Goal: Transaction & Acquisition: Purchase product/service

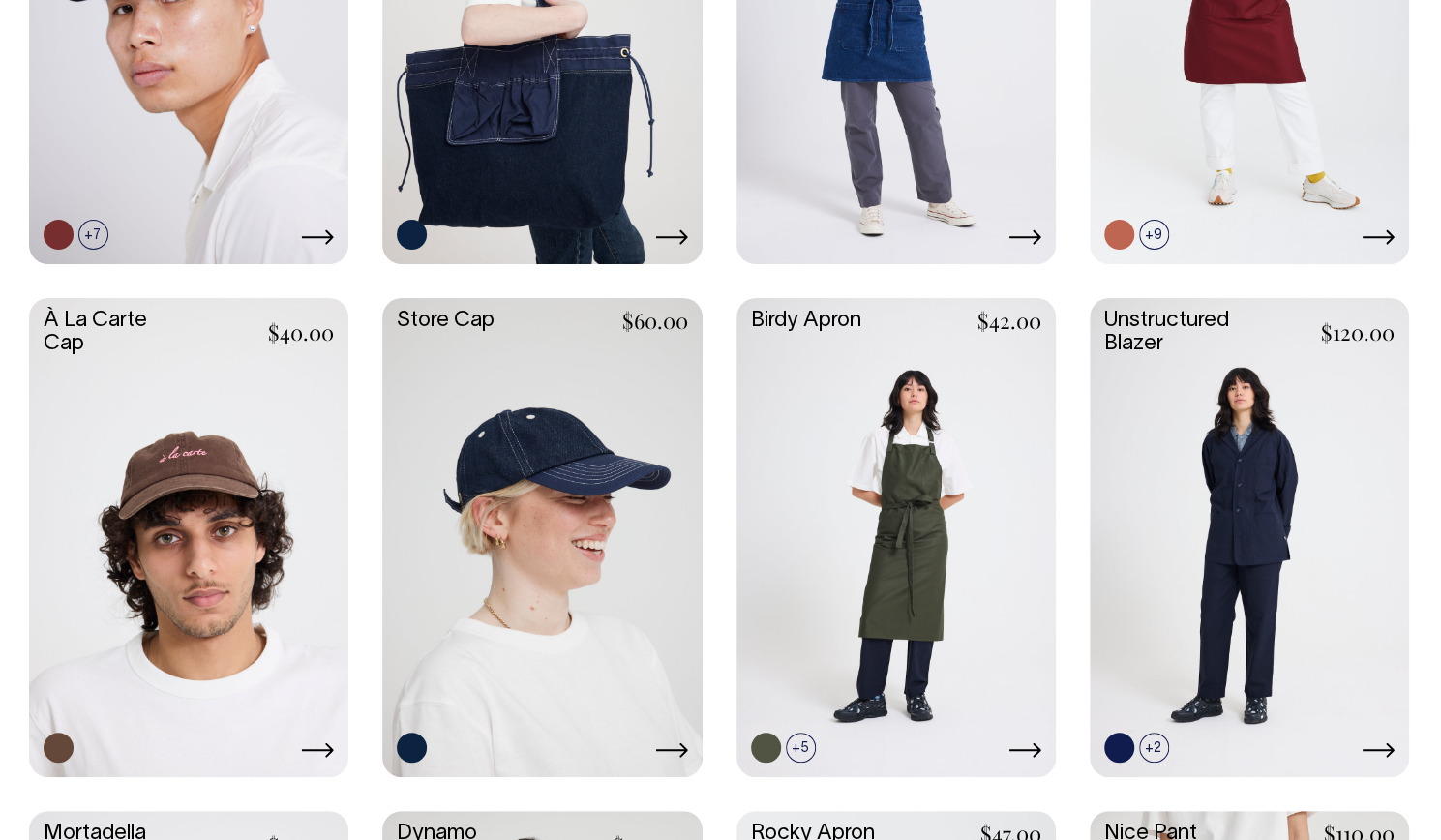
scroll to position [1150, 0]
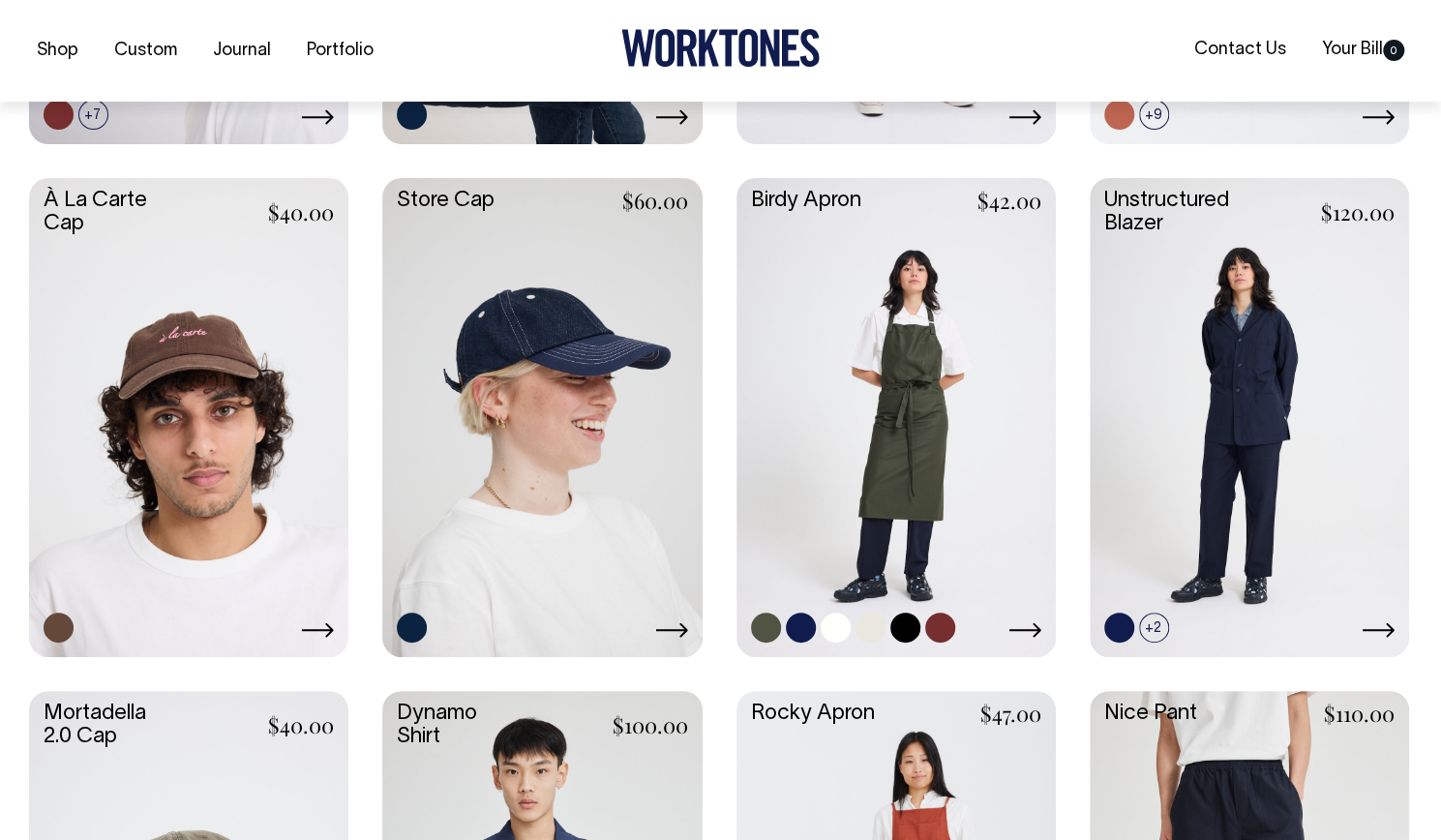
click at [848, 353] on link at bounding box center [896, 416] width 320 height 475
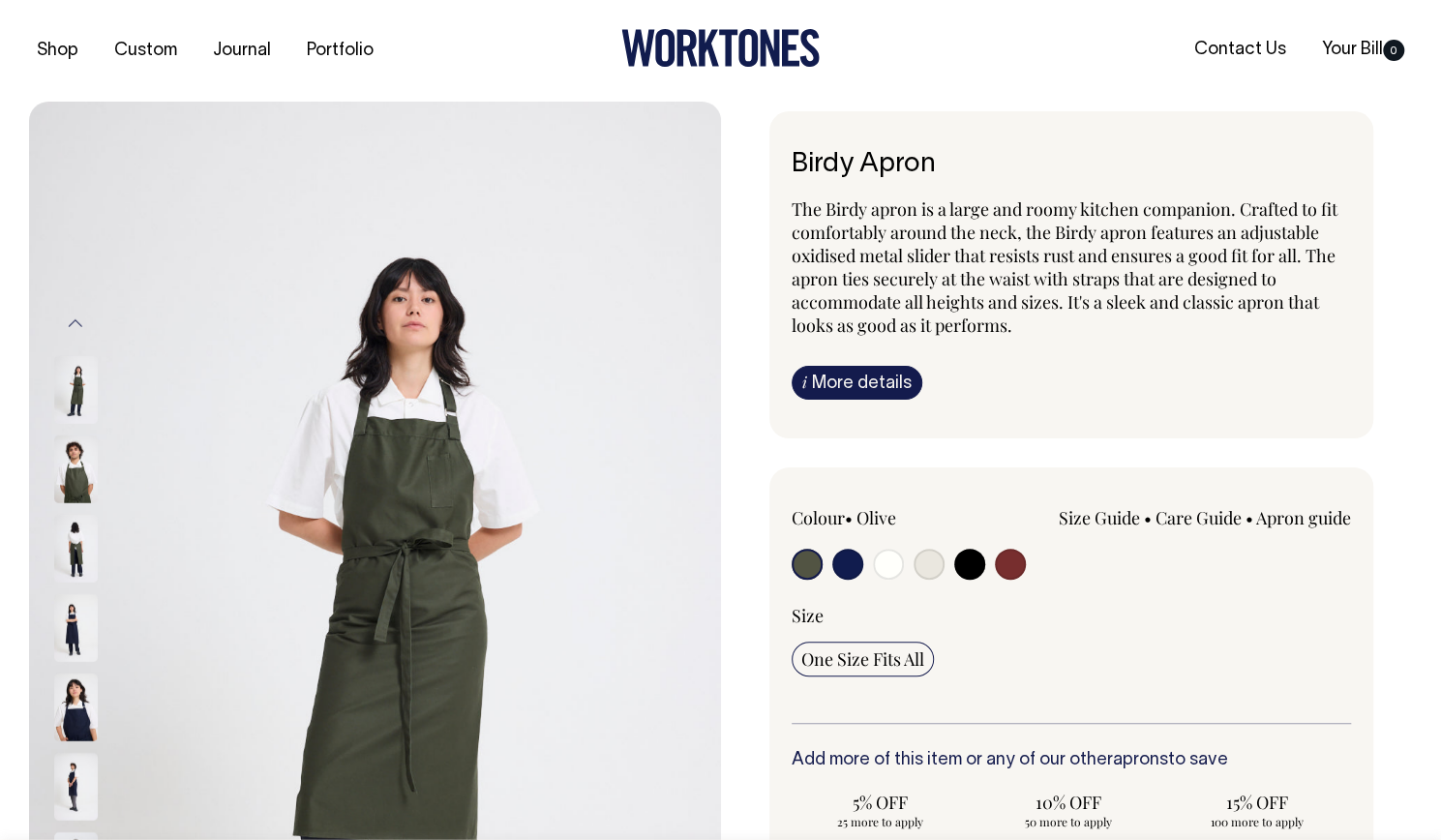
click at [66, 464] on img at bounding box center [76, 468] width 44 height 67
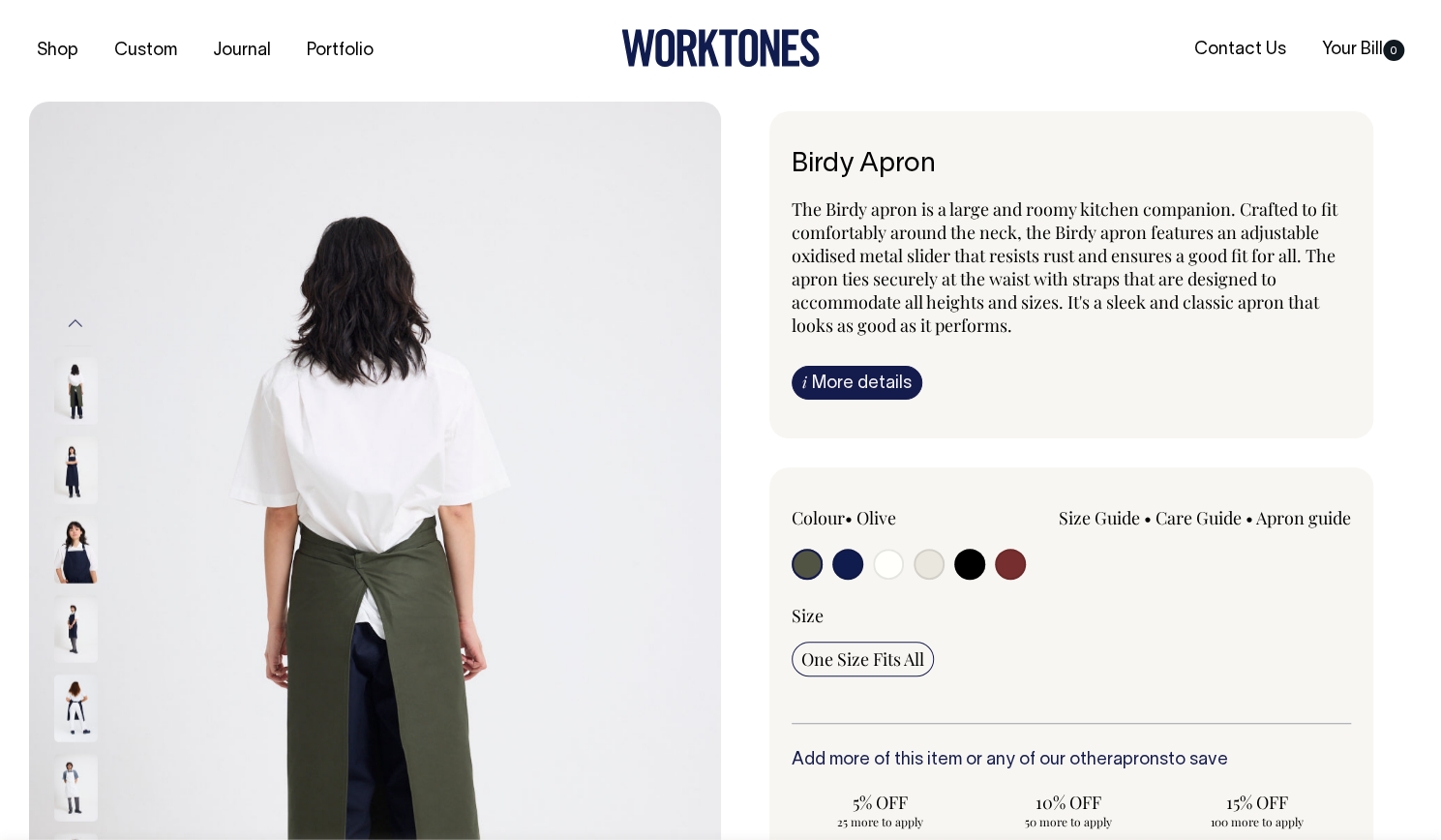
click at [66, 464] on img at bounding box center [76, 469] width 44 height 67
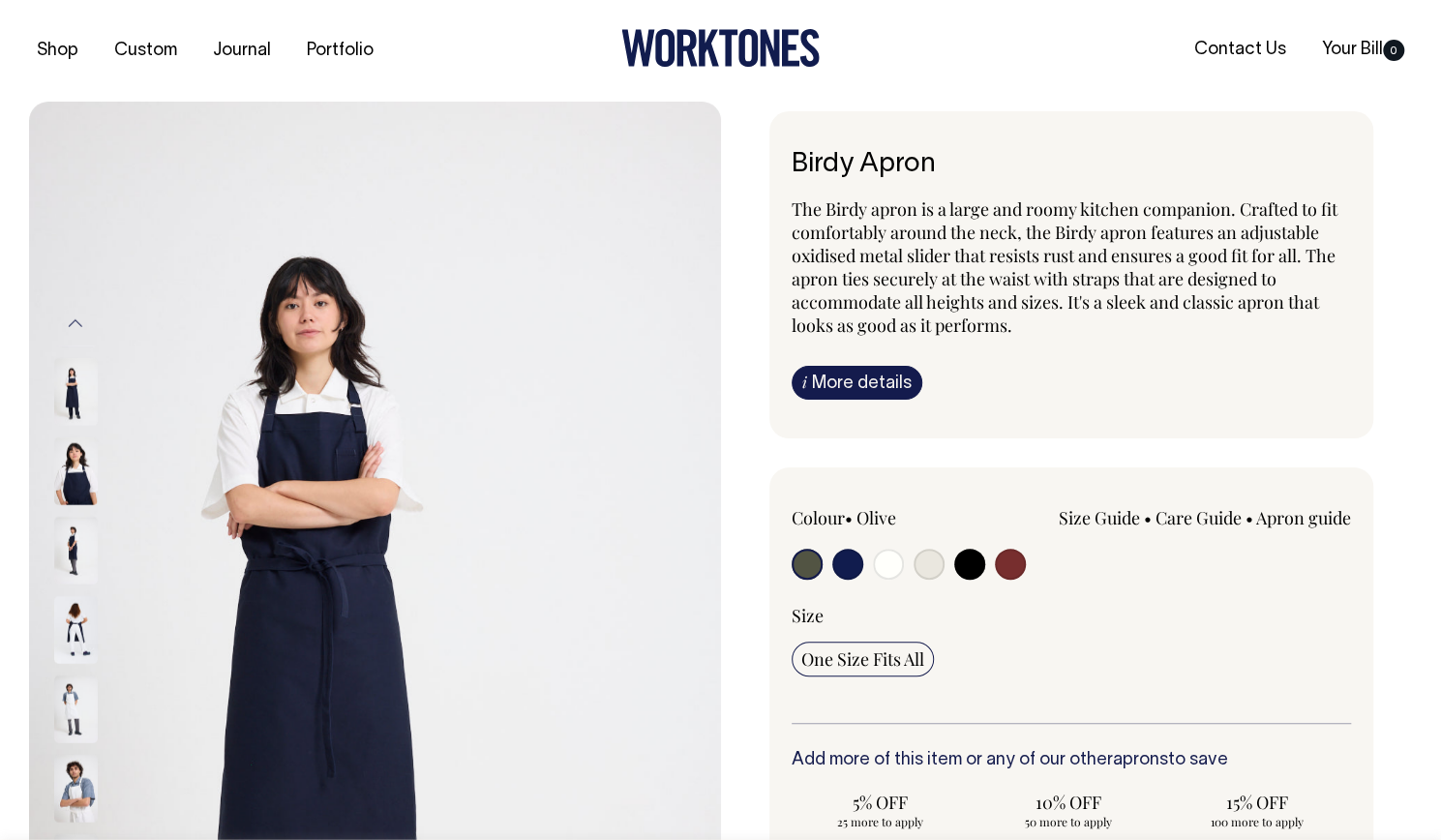
click at [71, 515] on img at bounding box center [76, 549] width 44 height 67
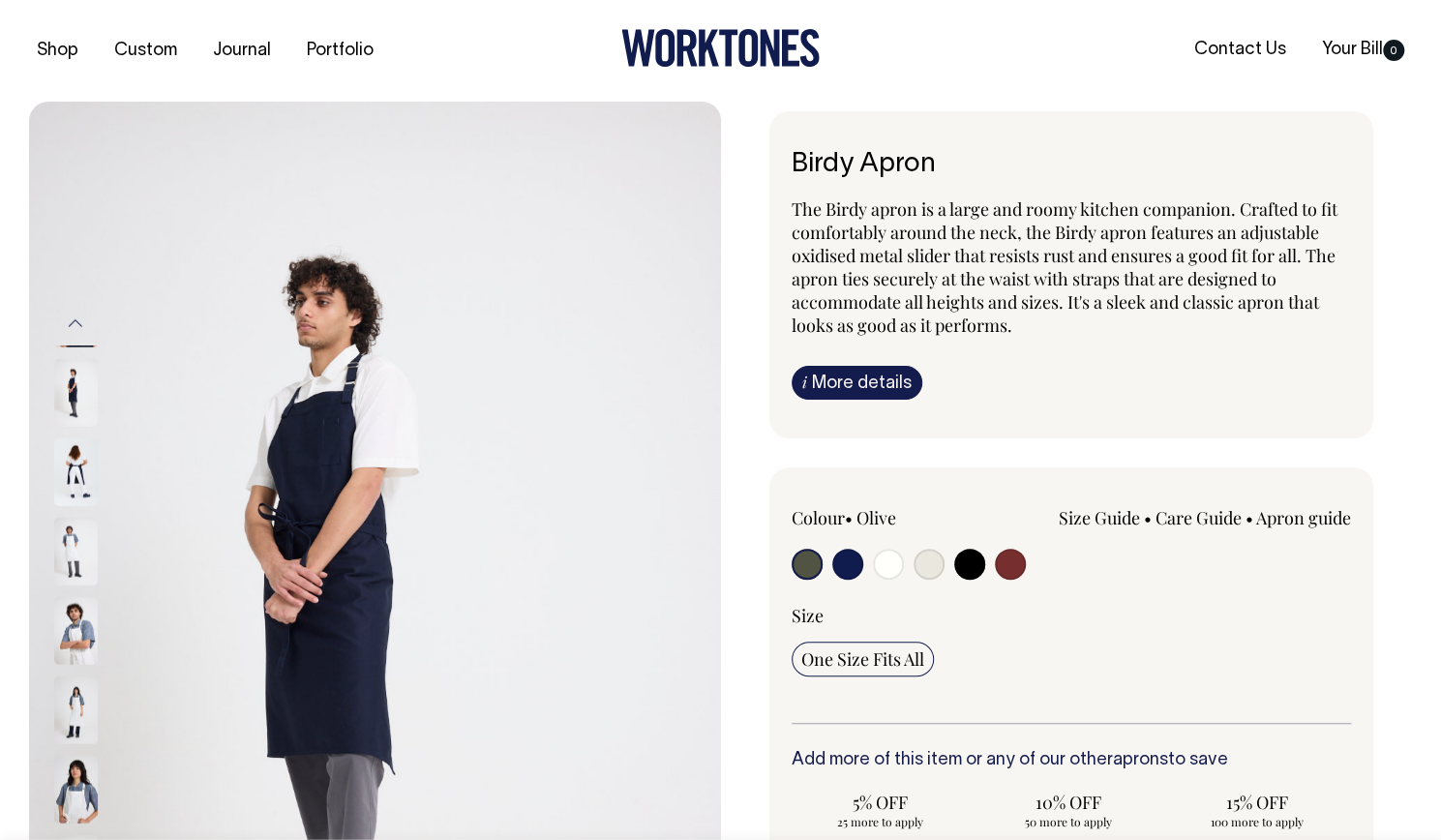
click at [853, 560] on input "radio" at bounding box center [847, 563] width 31 height 31
radio input "true"
select select "Dark Navy"
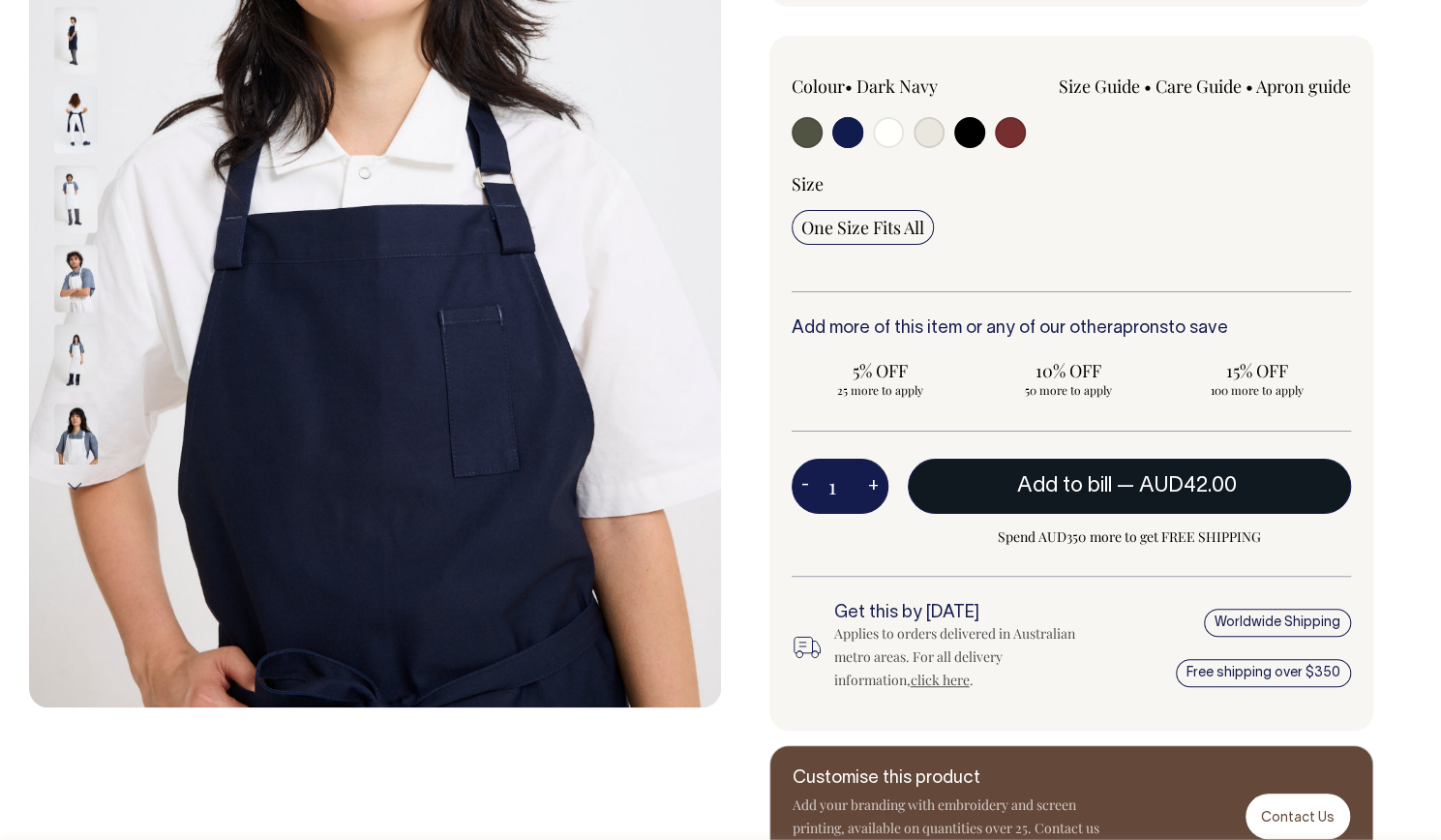
scroll to position [432, 0]
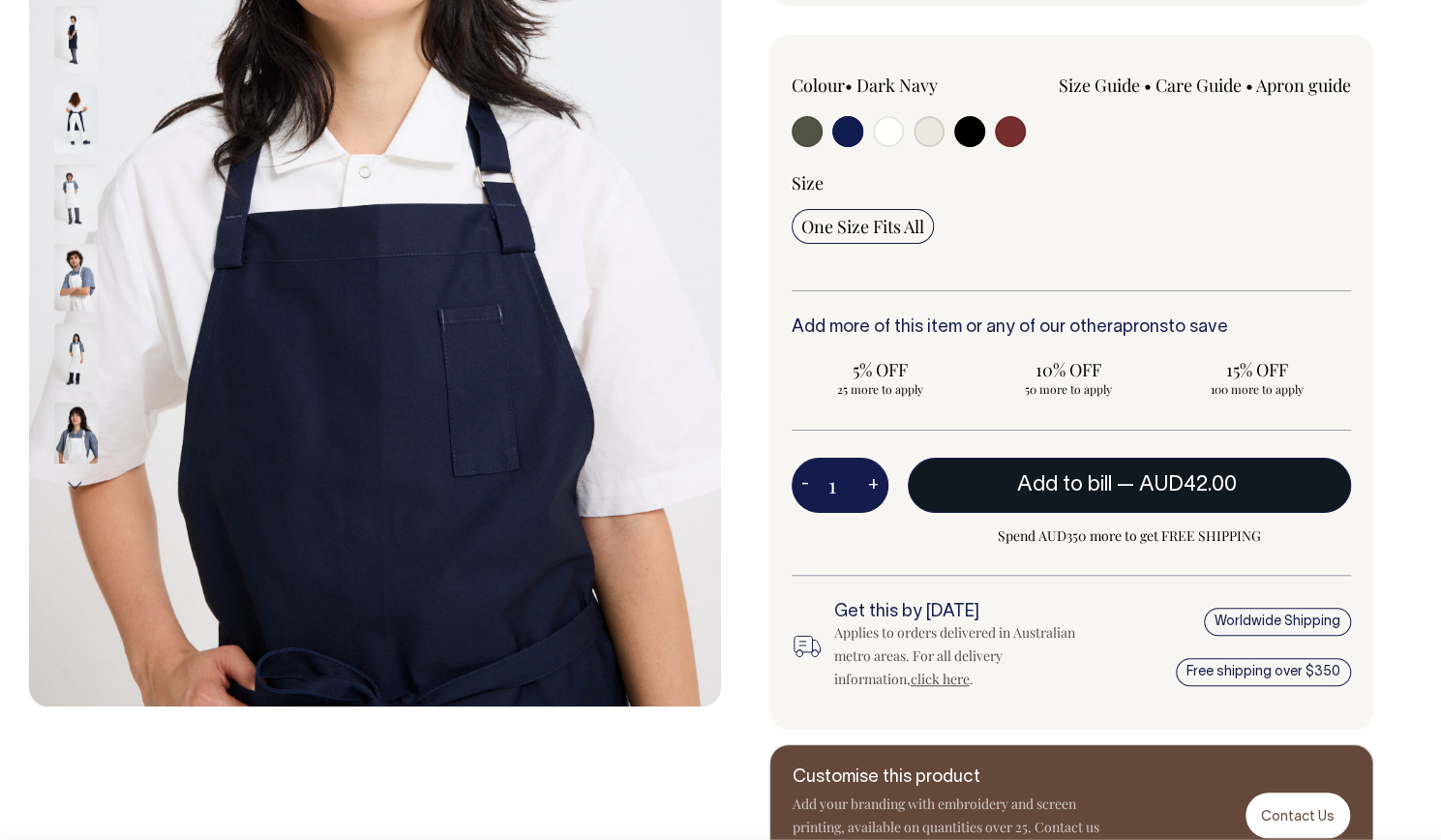
click at [1029, 475] on span "Add to bill" at bounding box center [1065, 485] width 95 height 20
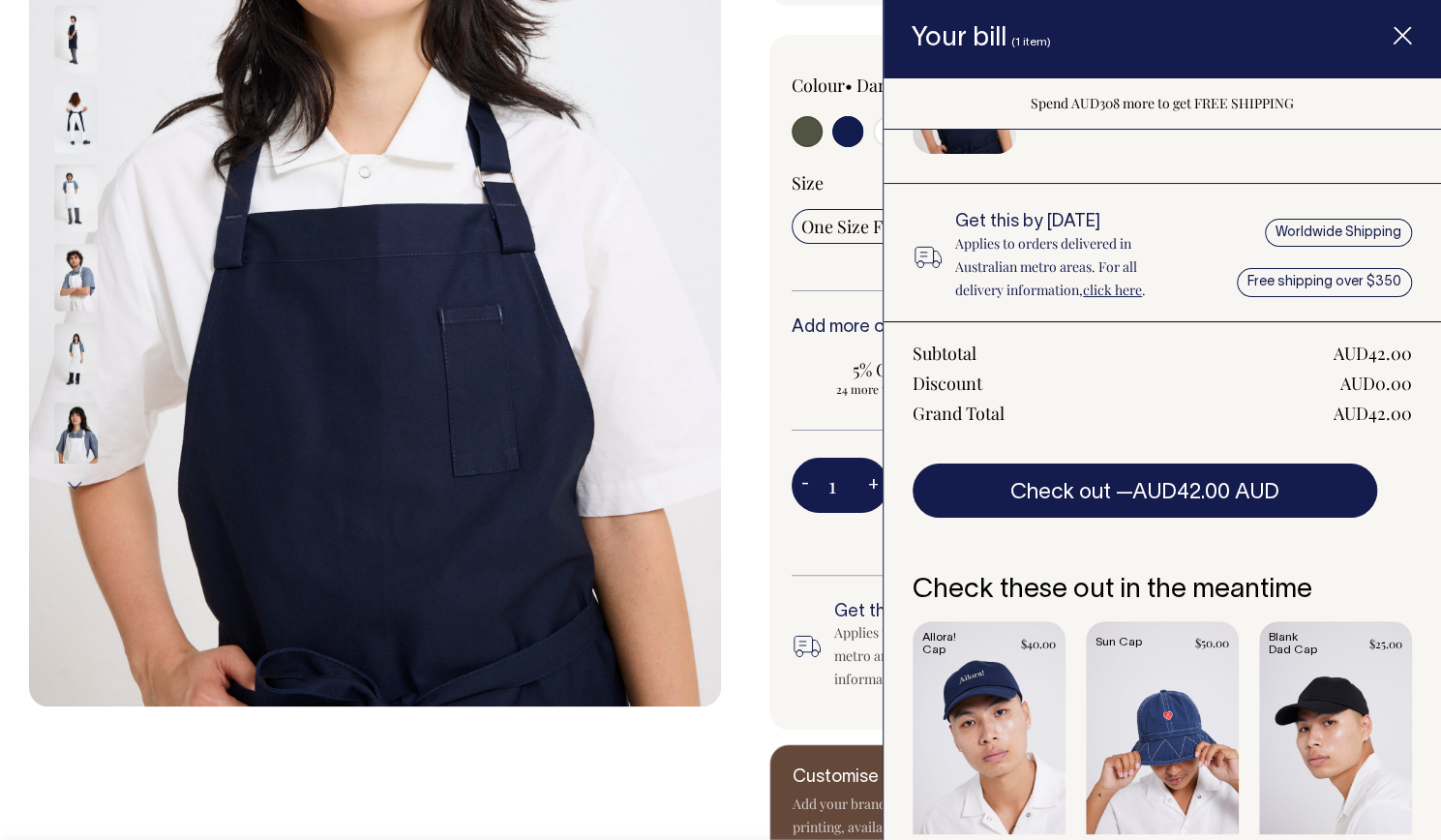
scroll to position [196, 0]
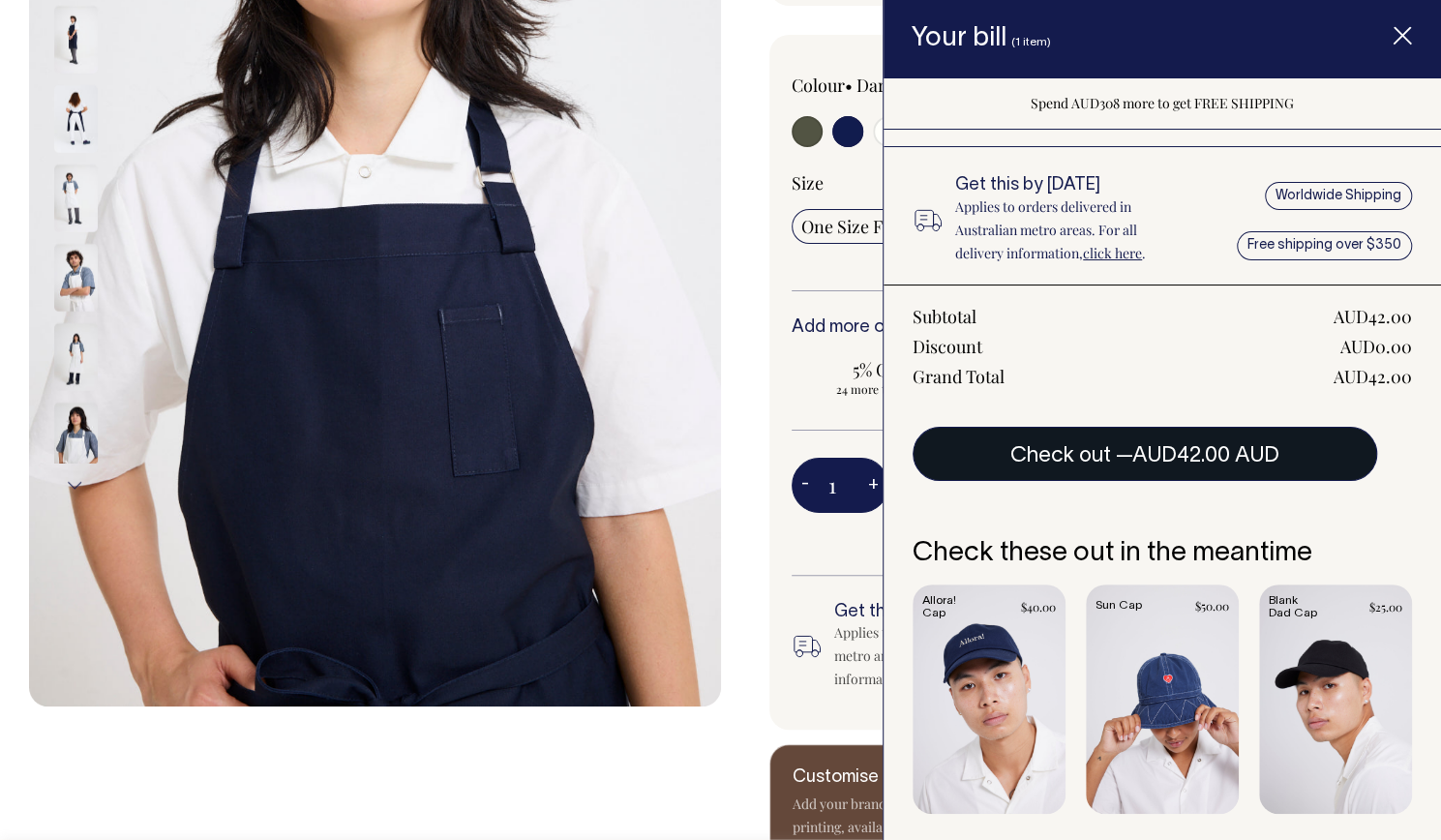
click at [1098, 457] on button "Check out — AUD42.00 AUD" at bounding box center [1144, 453] width 464 height 54
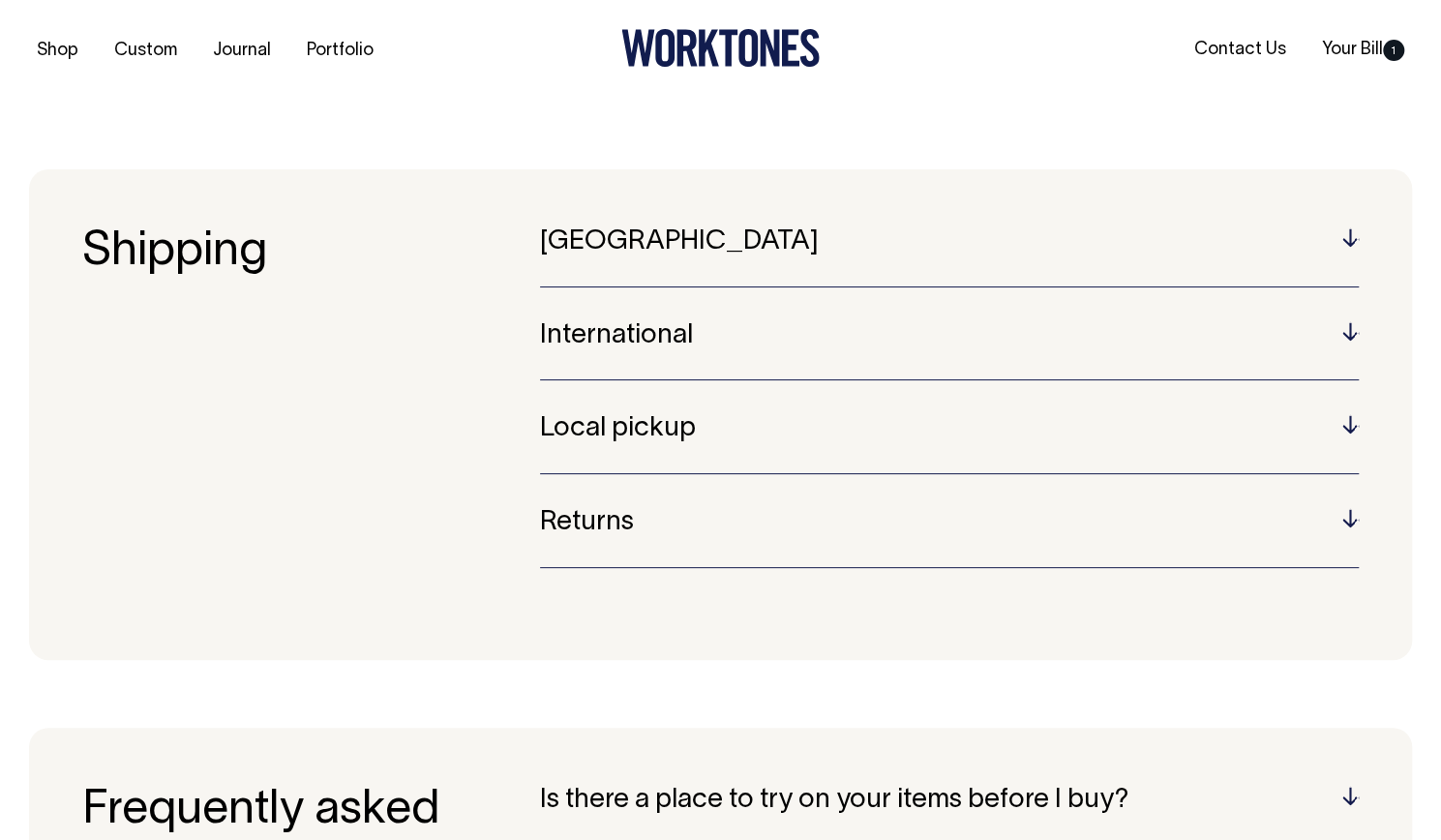
click at [576, 237] on h5 "[GEOGRAPHIC_DATA]" at bounding box center [949, 242] width 818 height 30
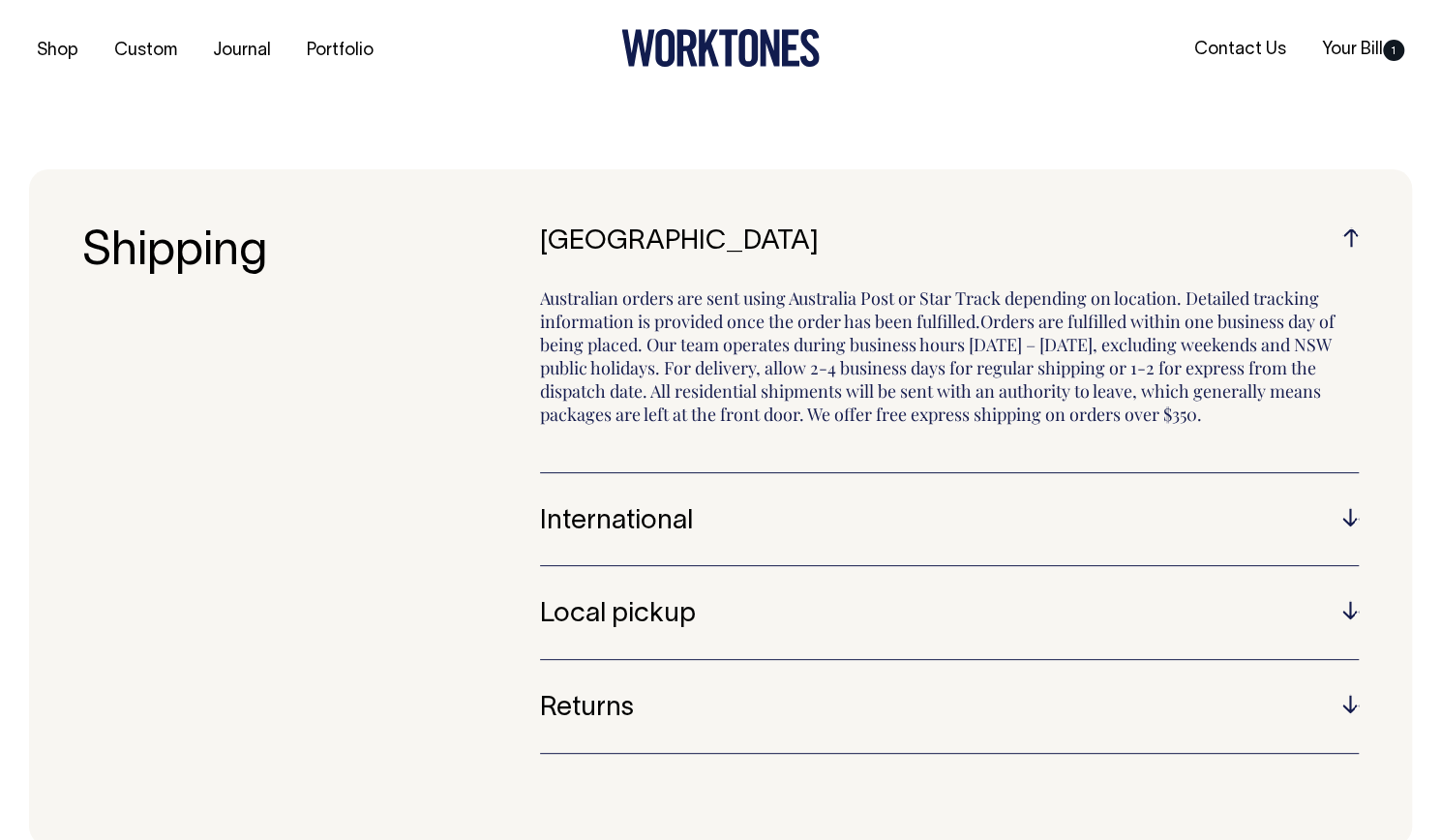
click at [576, 237] on h5 "[GEOGRAPHIC_DATA]" at bounding box center [949, 242] width 818 height 30
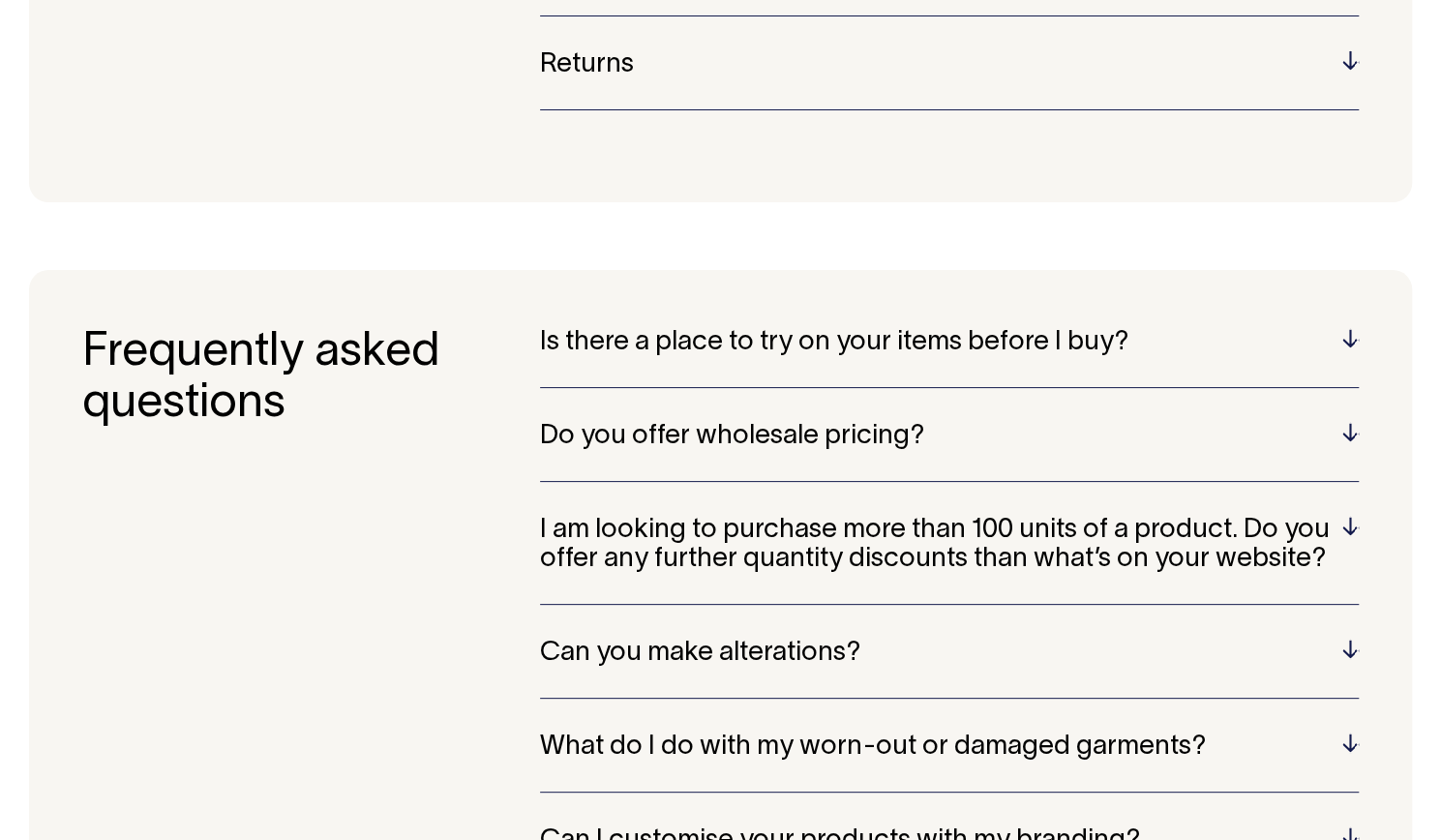
scroll to position [458, 0]
click at [573, 342] on h5 "Is there a place to try on your items before I buy?" at bounding box center [949, 341] width 818 height 30
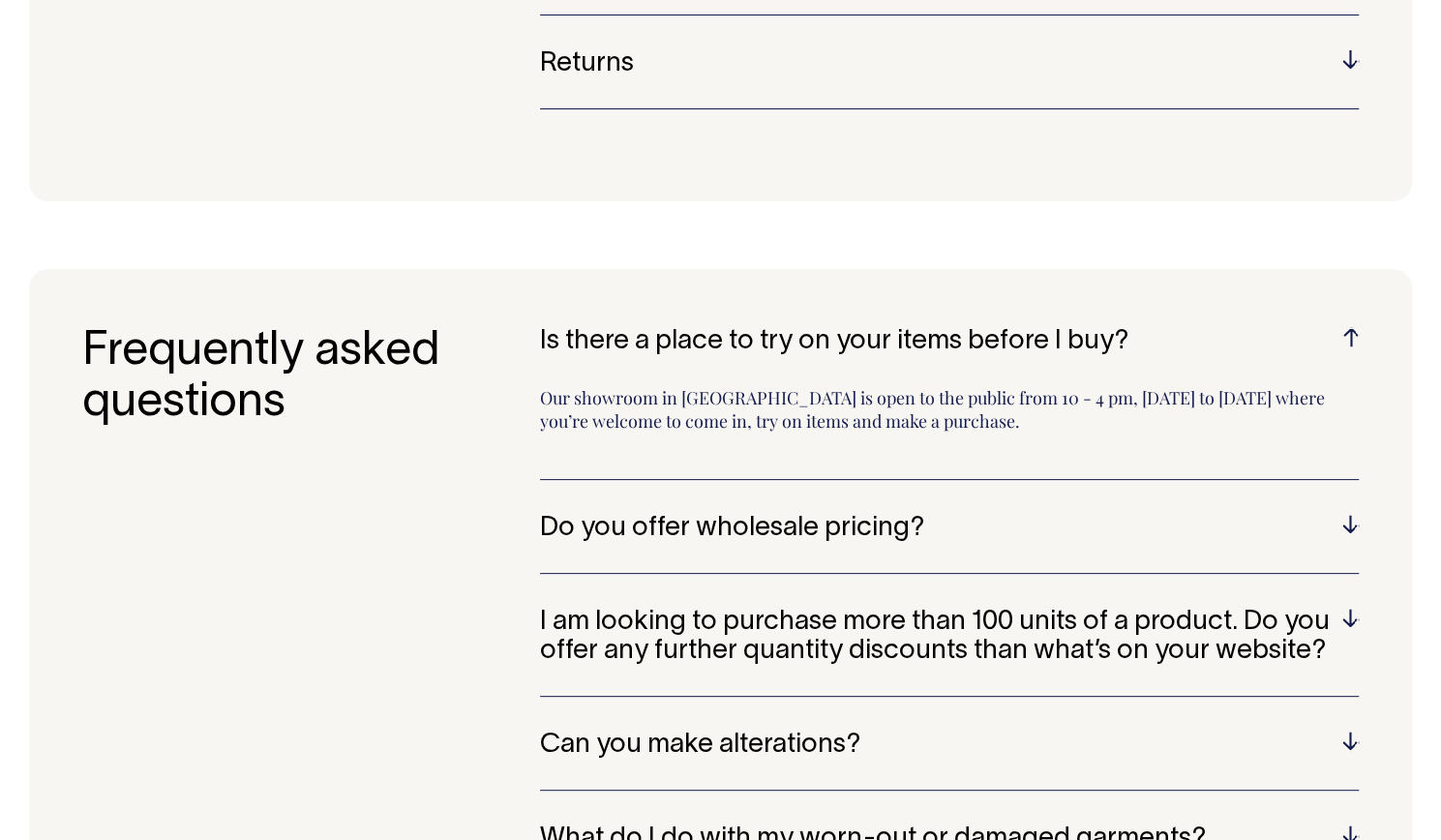
click at [573, 342] on h5 "Is there a place to try on your items before I buy?" at bounding box center [949, 341] width 818 height 30
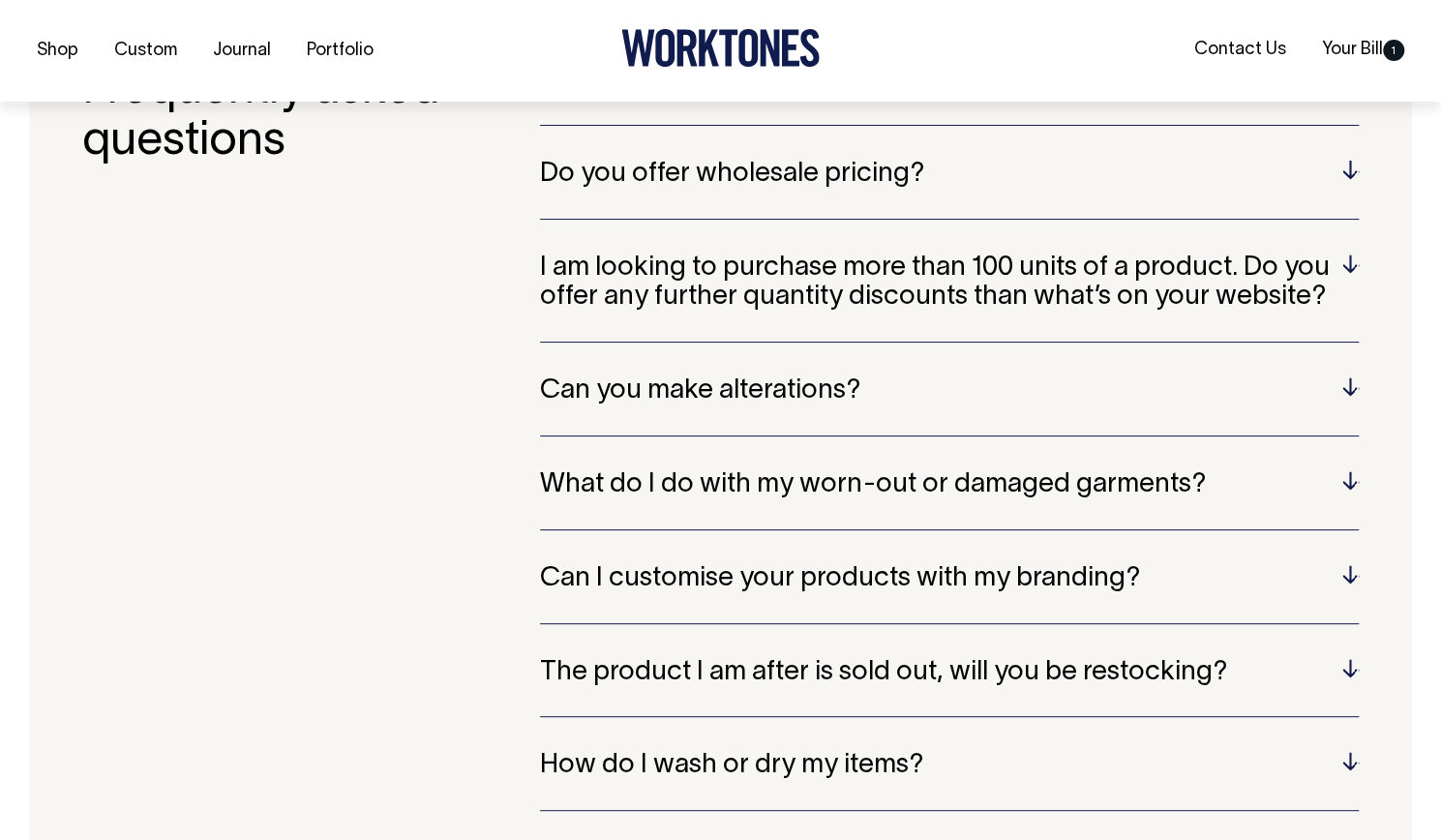
scroll to position [720, 0]
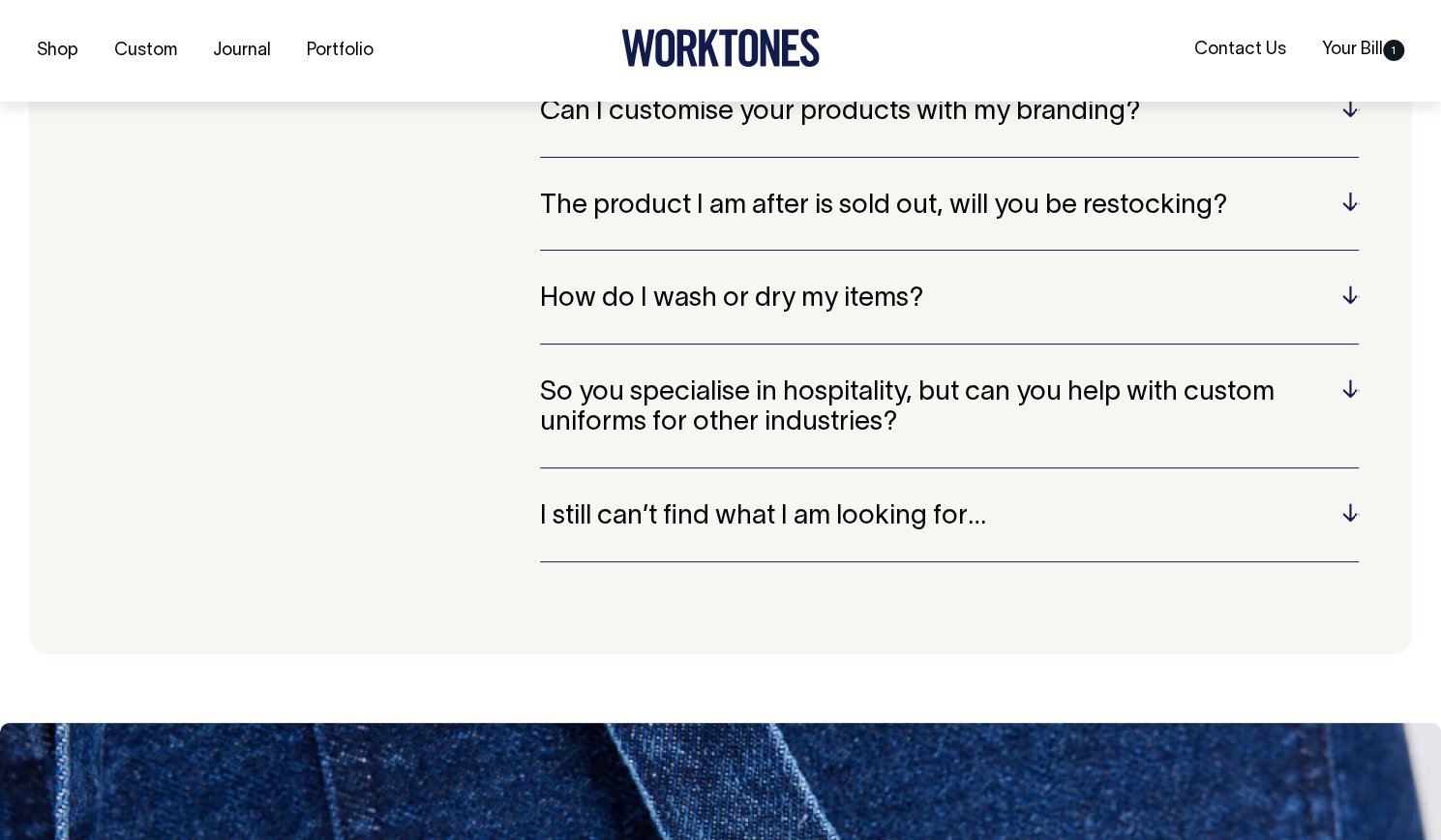
click at [607, 297] on h5 "How do I wash or dry my items?" at bounding box center [949, 299] width 818 height 30
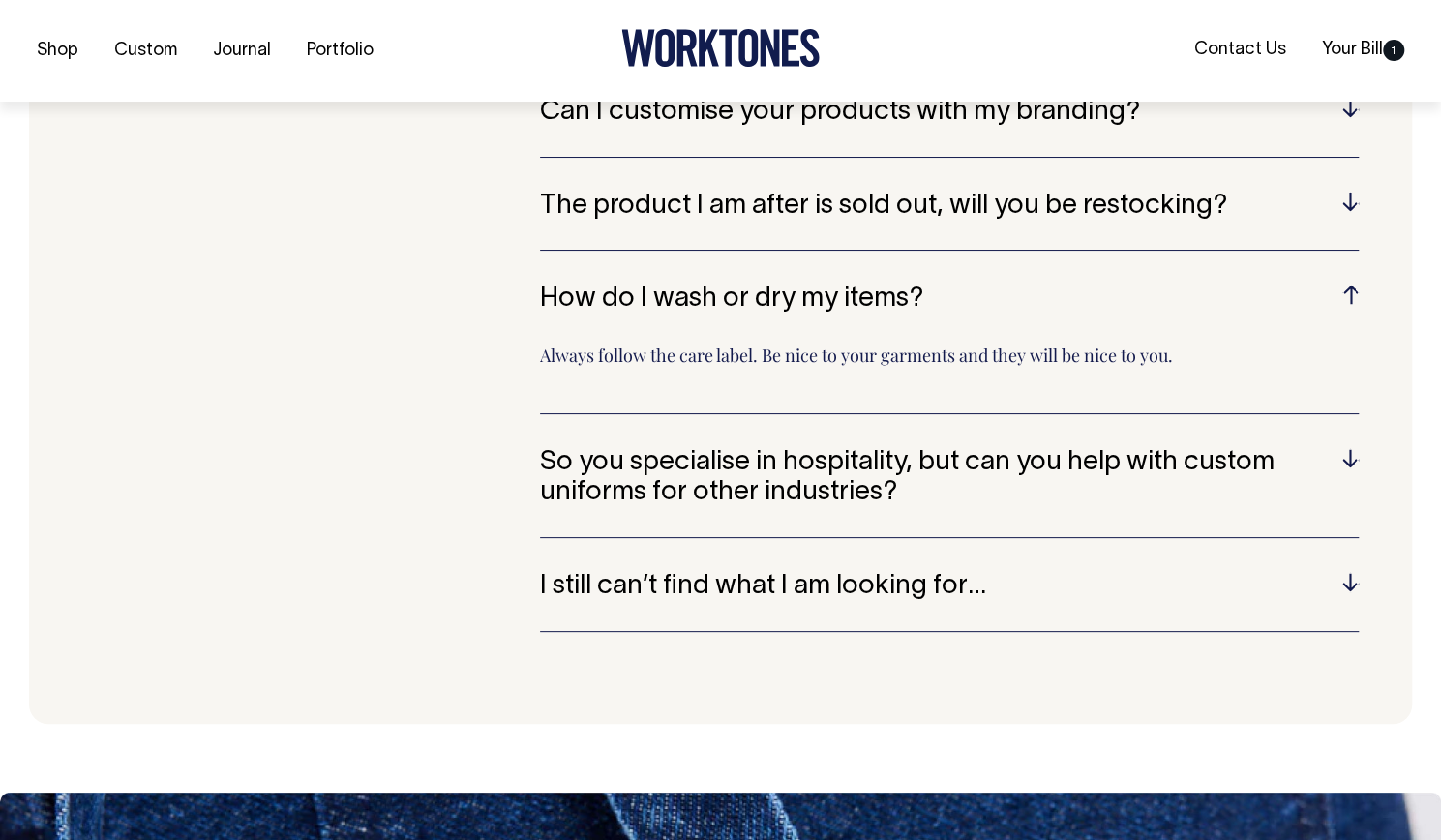
scroll to position [1187, 0]
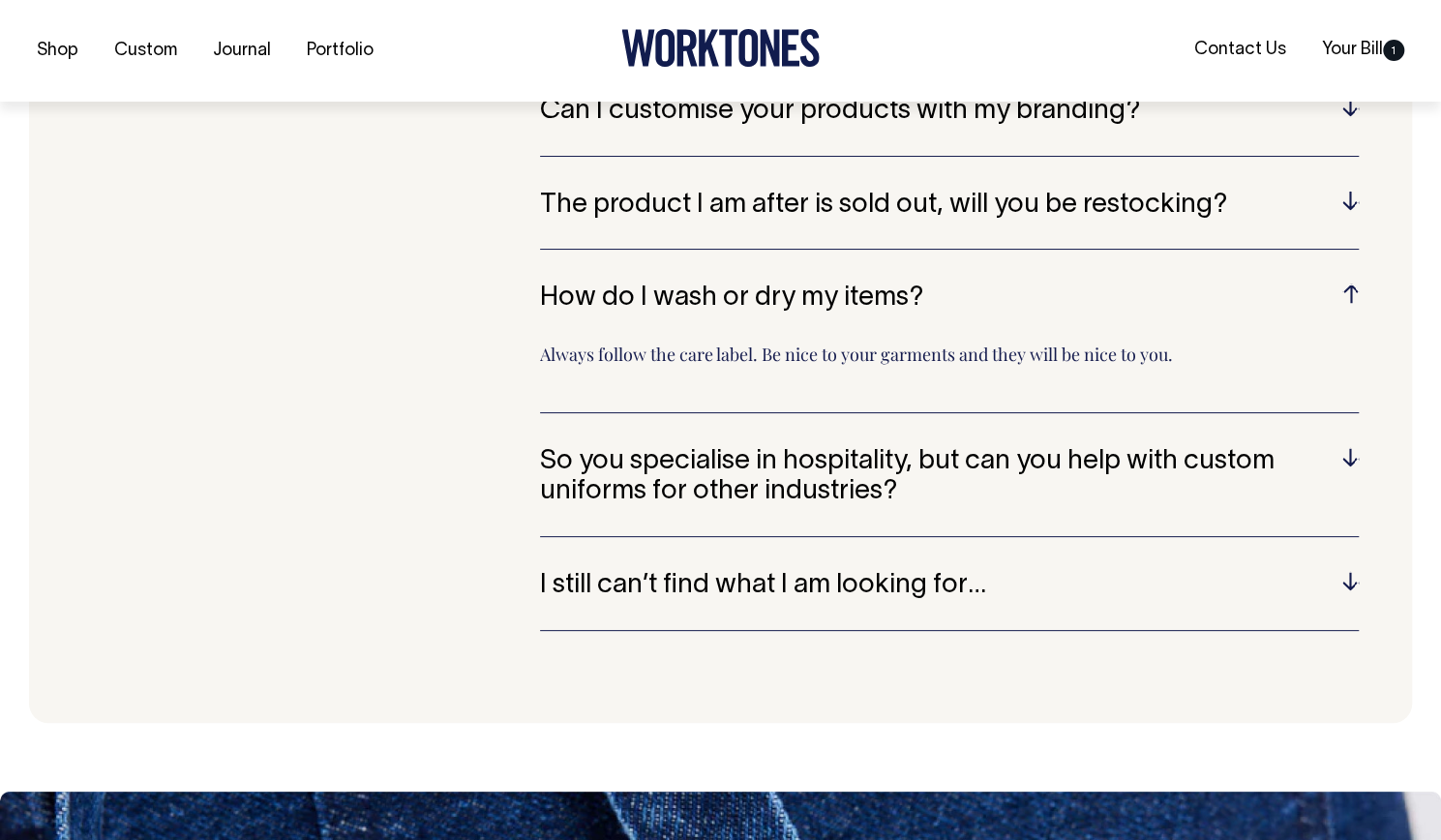
click at [607, 297] on h5 "How do I wash or dry my items?" at bounding box center [949, 298] width 818 height 30
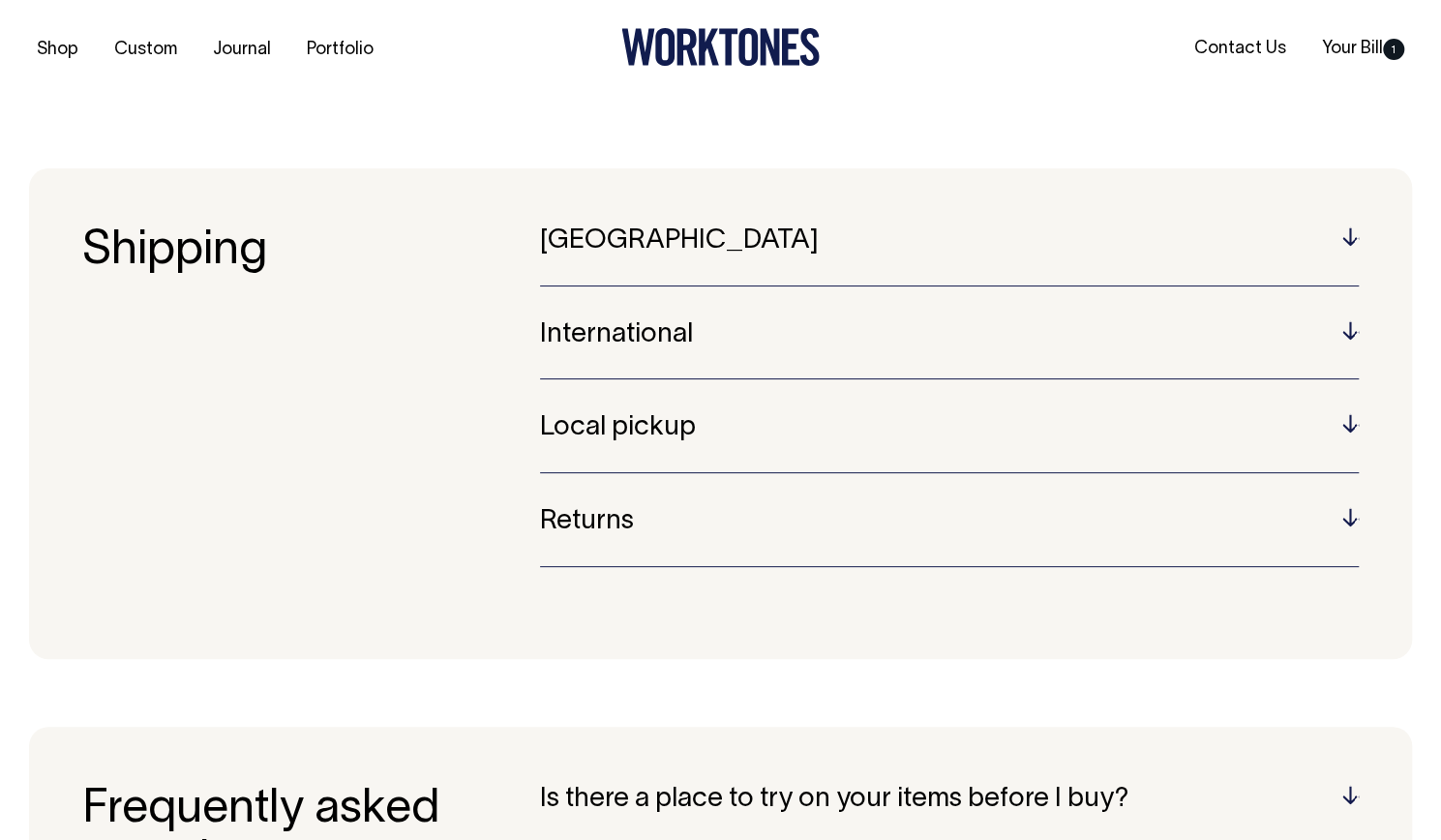
scroll to position [0, 0]
click at [588, 513] on h5 "Returns" at bounding box center [949, 522] width 818 height 30
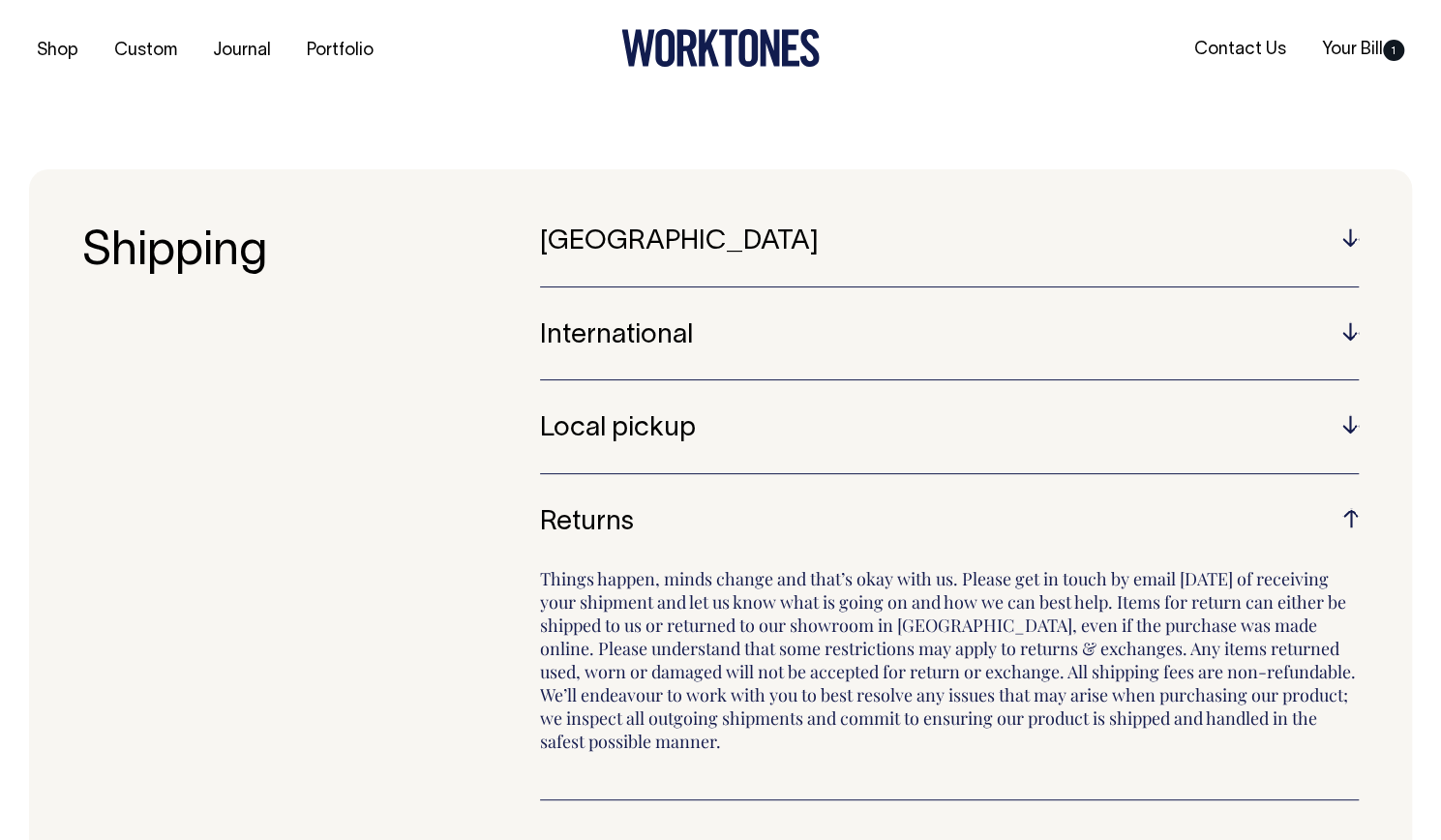
click at [598, 433] on h5 "Local pickup" at bounding box center [949, 428] width 818 height 30
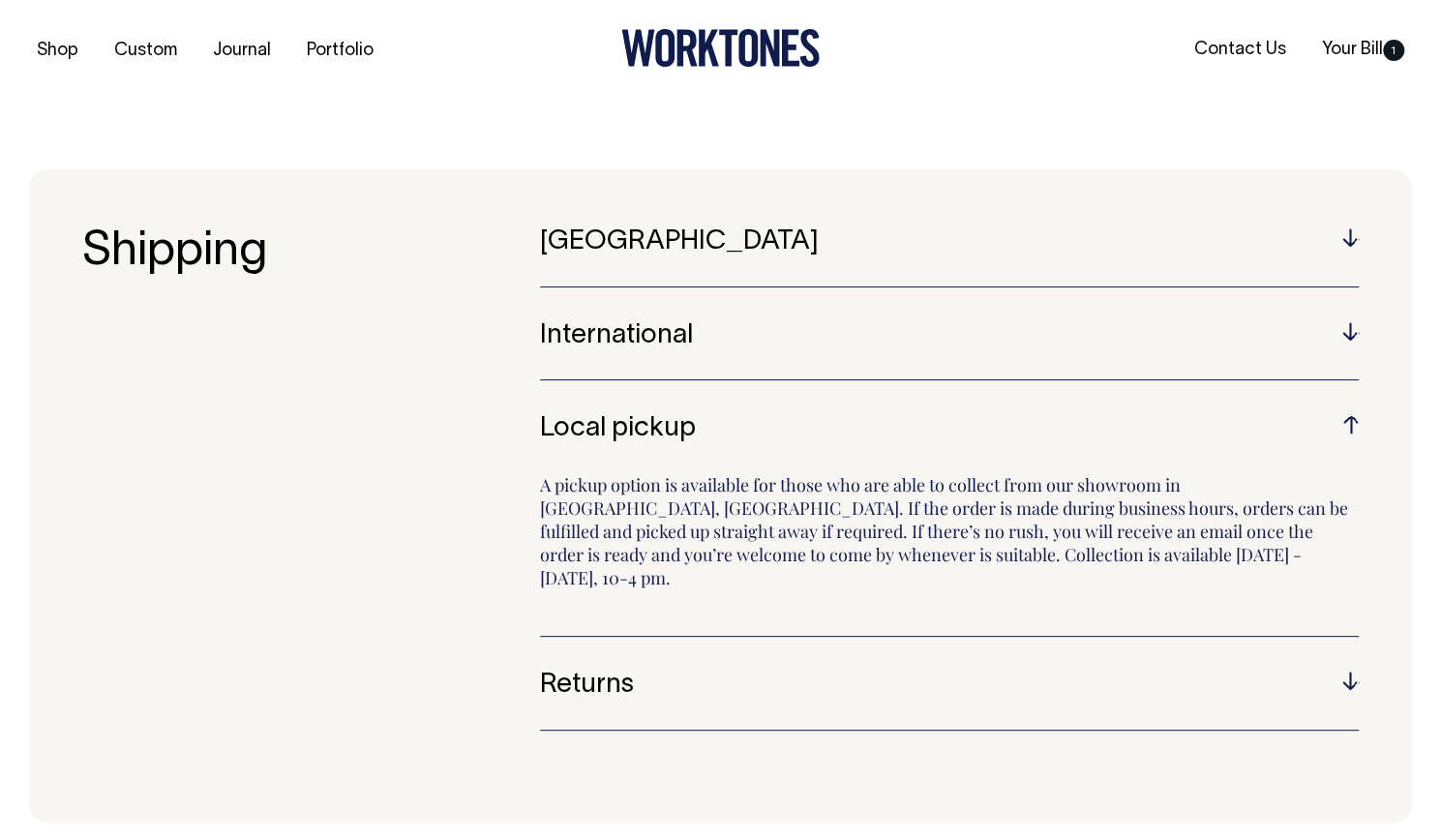
click at [598, 433] on h5 "Local pickup" at bounding box center [949, 428] width 818 height 30
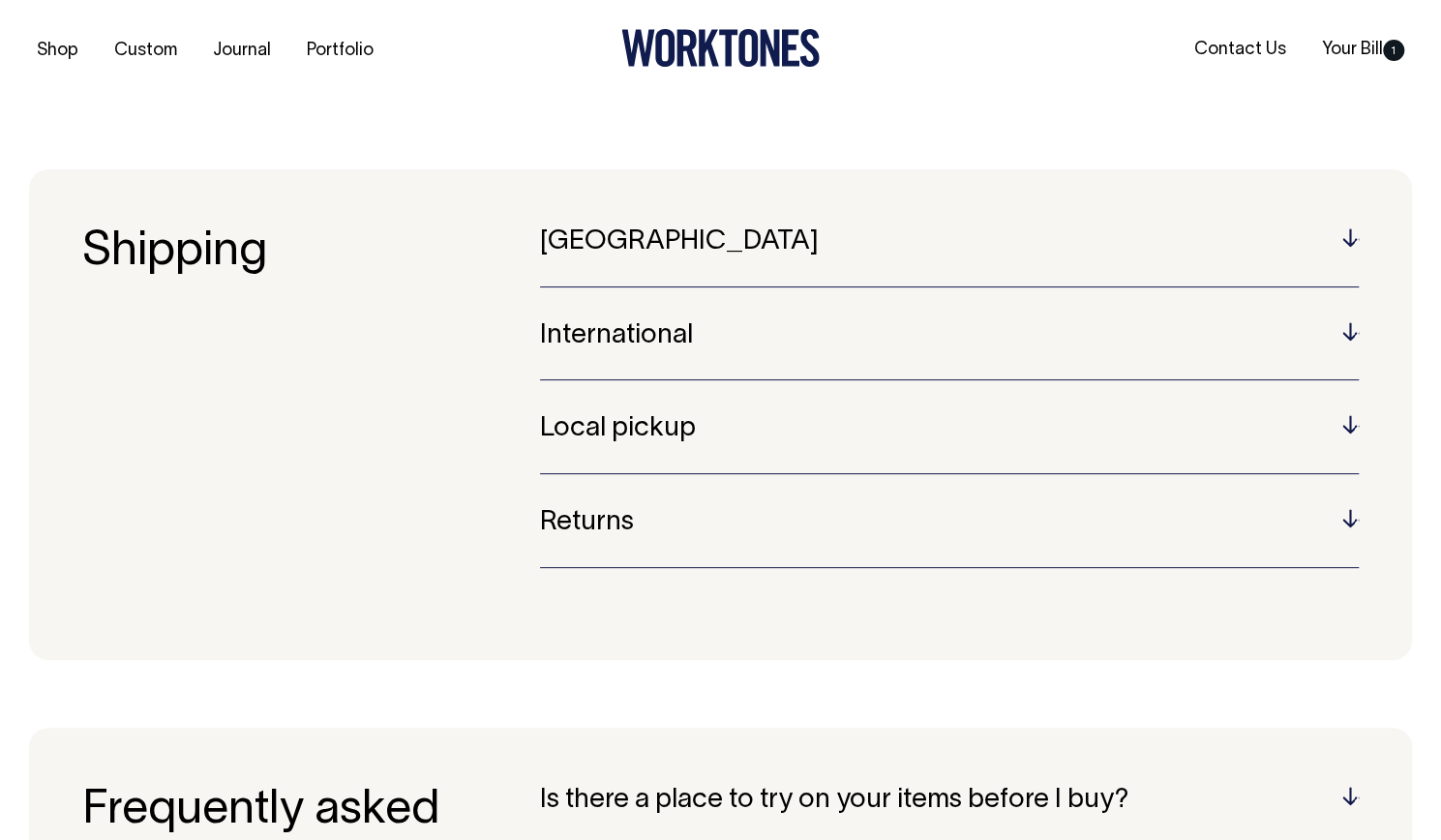
click at [594, 512] on h5 "Returns" at bounding box center [949, 522] width 818 height 30
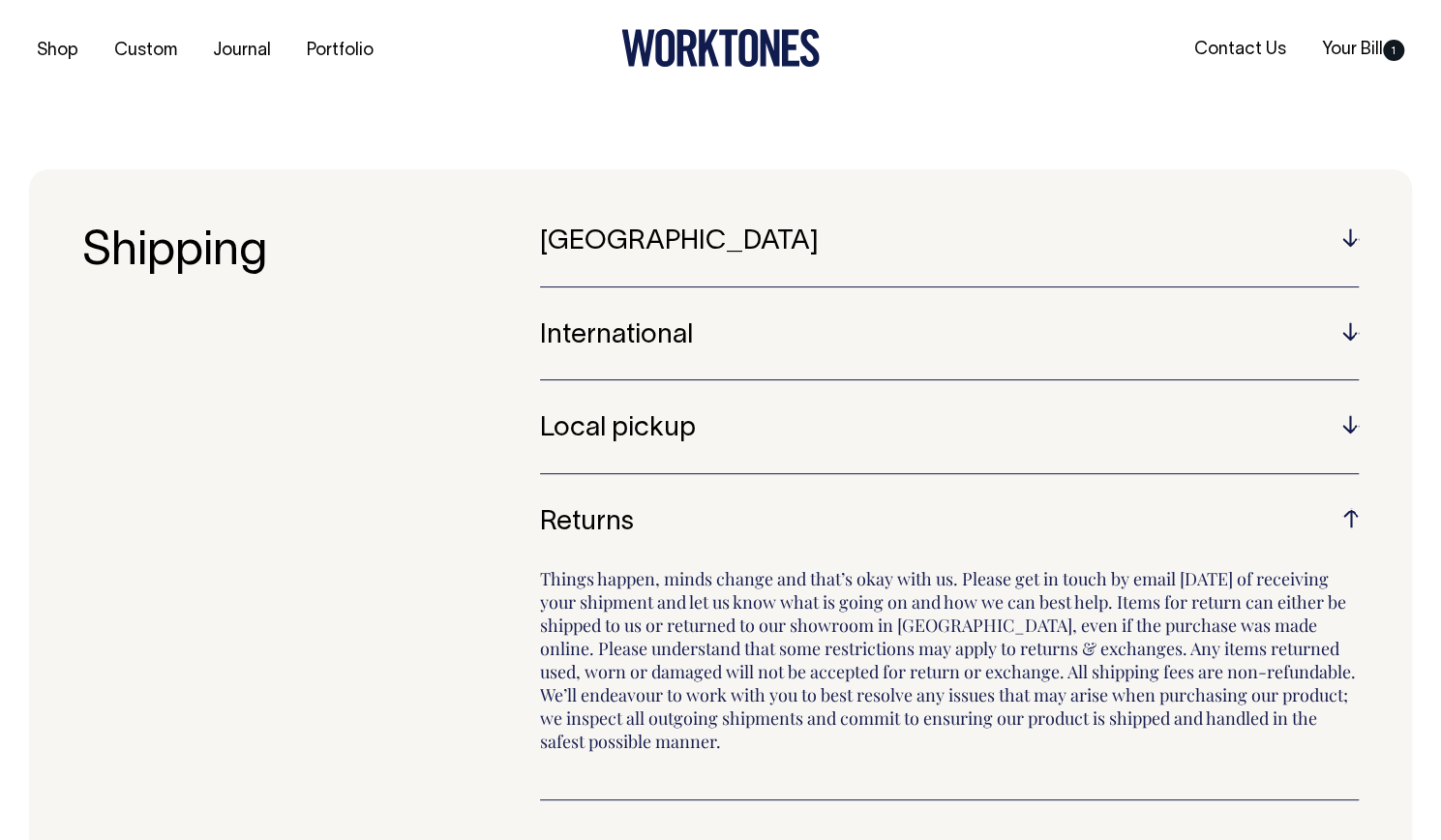
click at [587, 520] on h5 "Returns" at bounding box center [949, 522] width 818 height 30
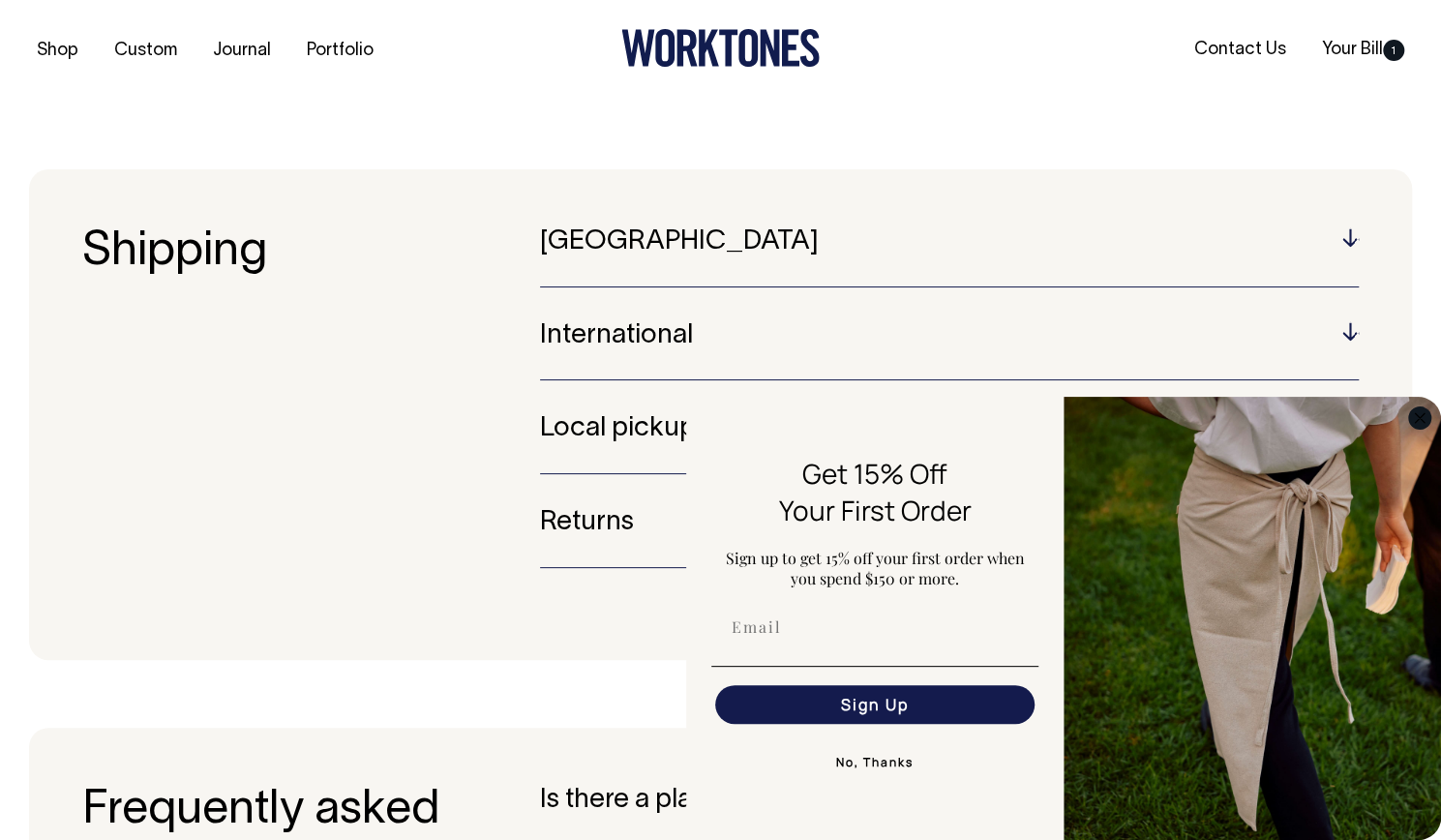
click at [1420, 420] on circle "Close dialog" at bounding box center [1420, 418] width 22 height 22
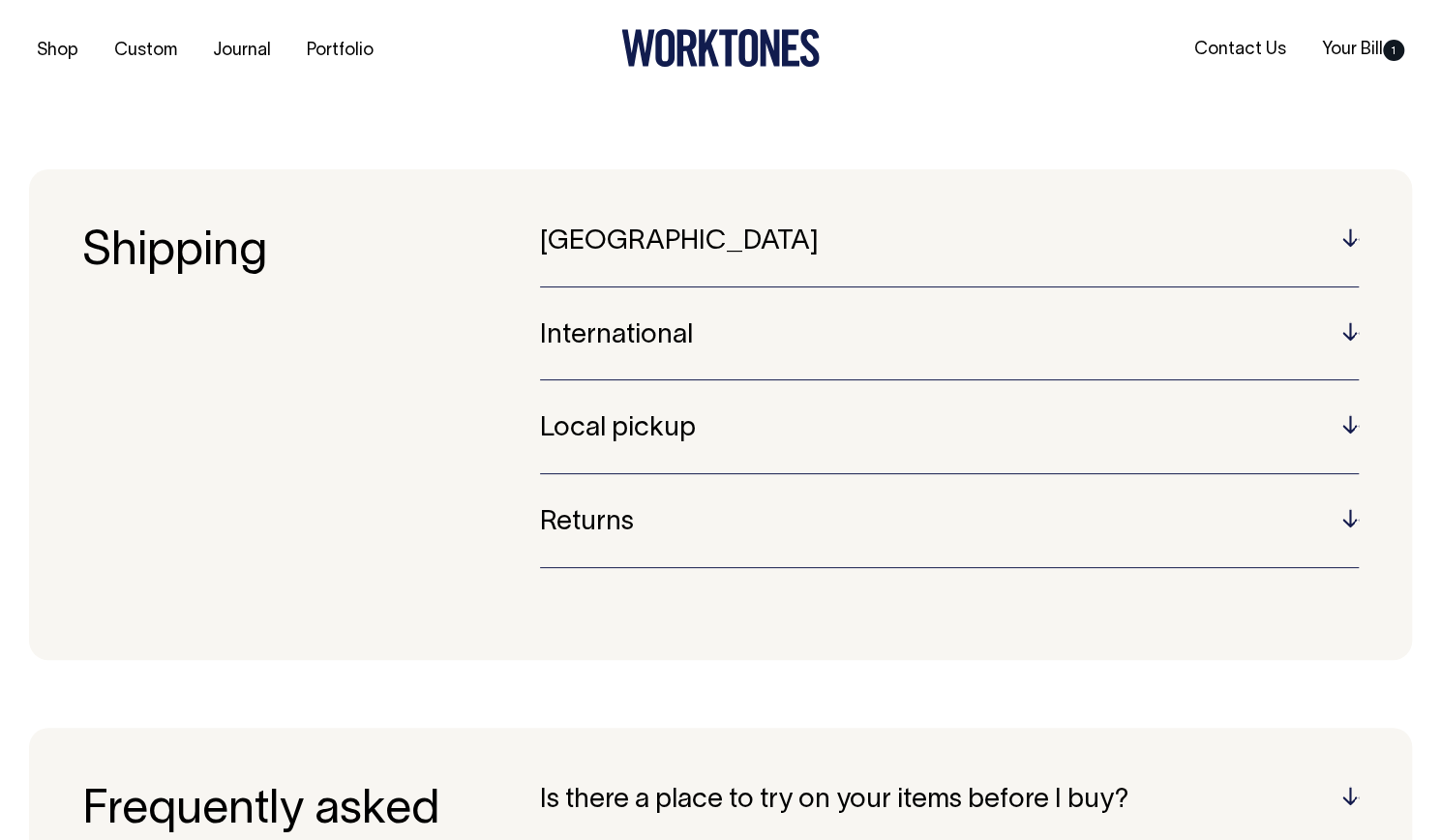
click at [570, 529] on h5 "Returns" at bounding box center [949, 522] width 818 height 30
